Goal: Check status: Check status

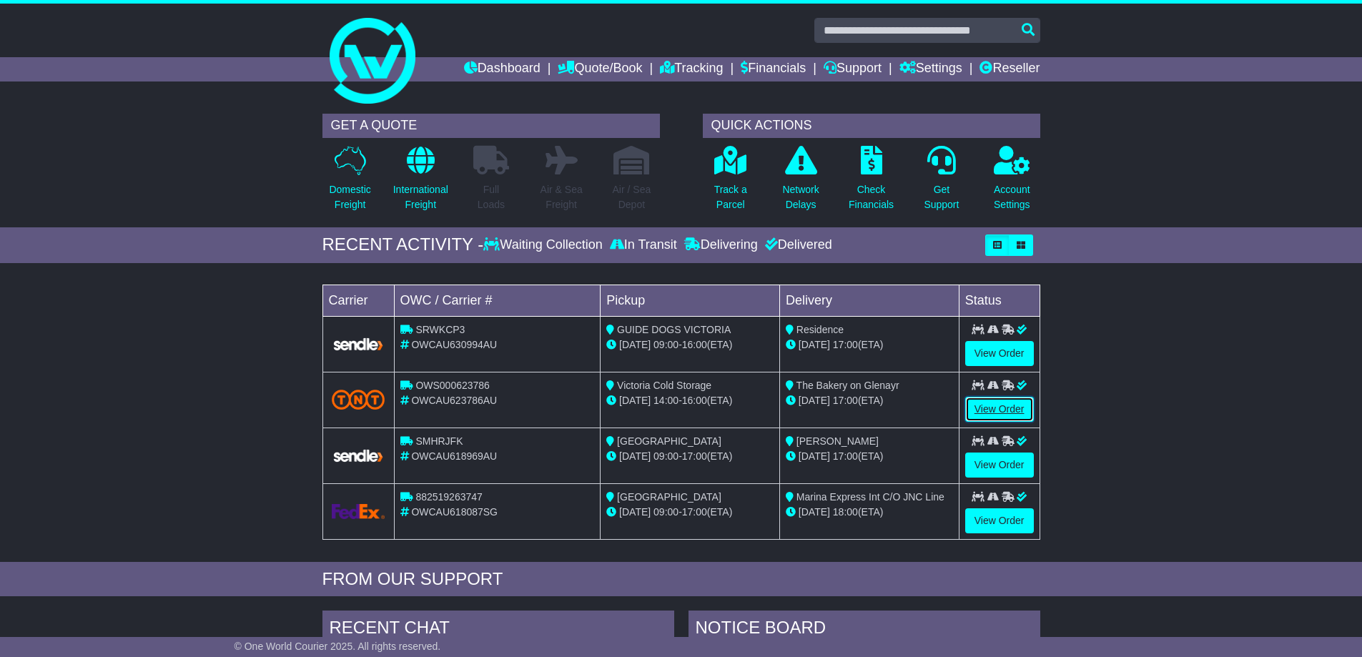
click at [994, 407] on link "View Order" at bounding box center [999, 409] width 69 height 25
